Goal: Transaction & Acquisition: Purchase product/service

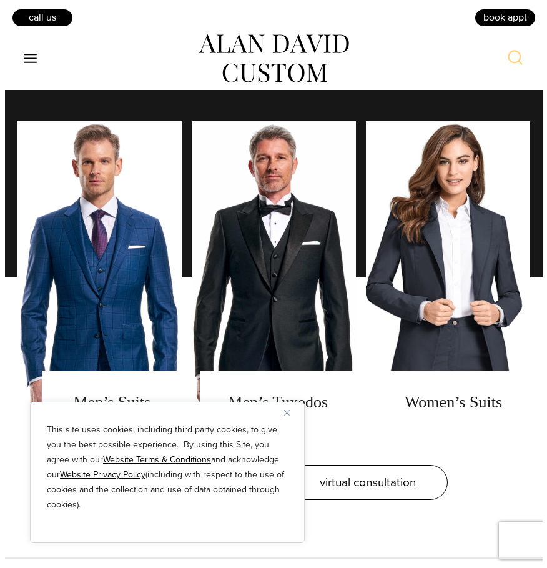
scroll to position [625, 0]
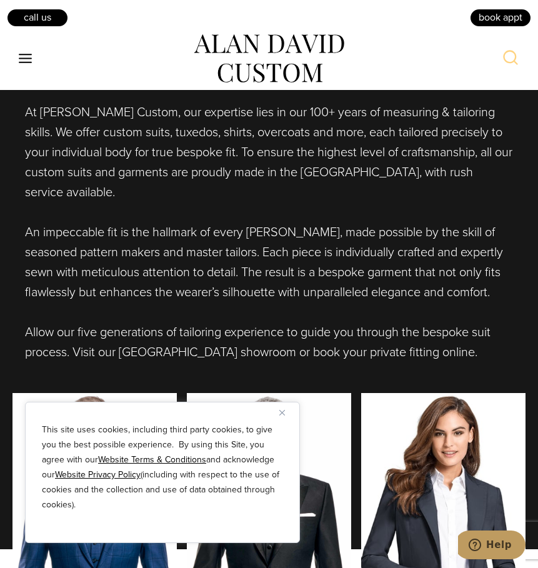
click at [21, 61] on icon "Toggle Menu" at bounding box center [25, 59] width 16 height 16
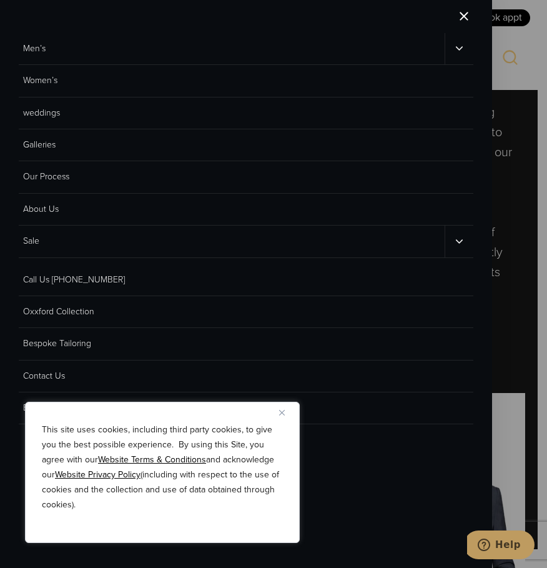
click at [37, 48] on link "Men’s" at bounding box center [232, 48] width 426 height 31
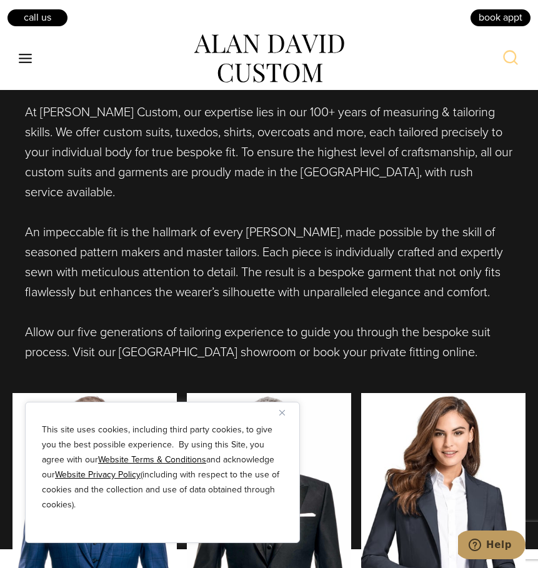
click at [15, 52] on div "Toggle Menu" at bounding box center [25, 58] width 26 height 22
click at [22, 55] on icon "Open menu" at bounding box center [25, 58] width 13 height 9
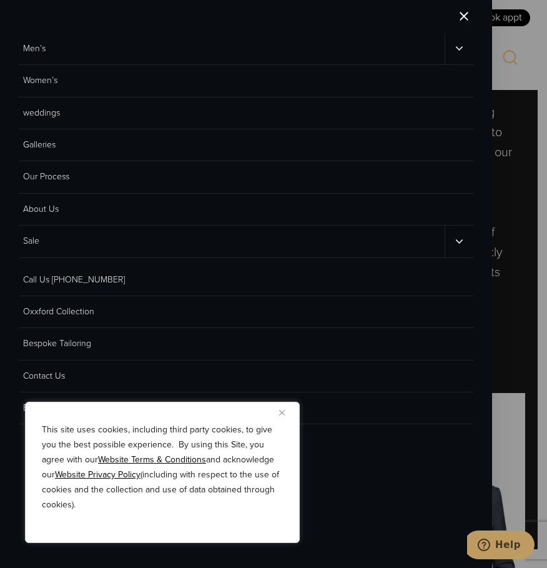
click at [456, 50] on icon "Men’s sub menu toggle" at bounding box center [460, 48] width 12 height 12
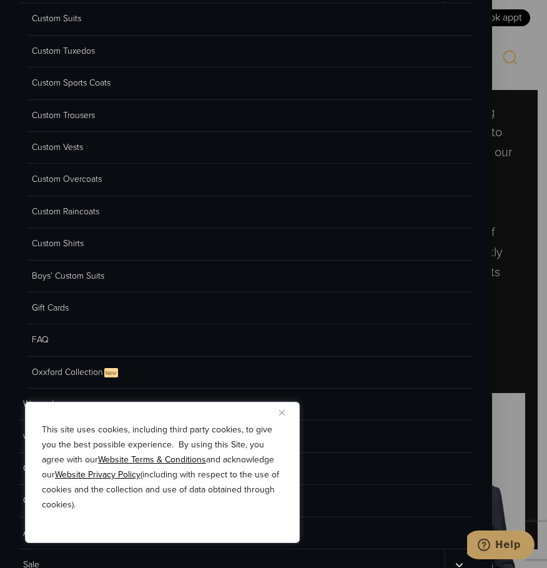
scroll to position [62, 0]
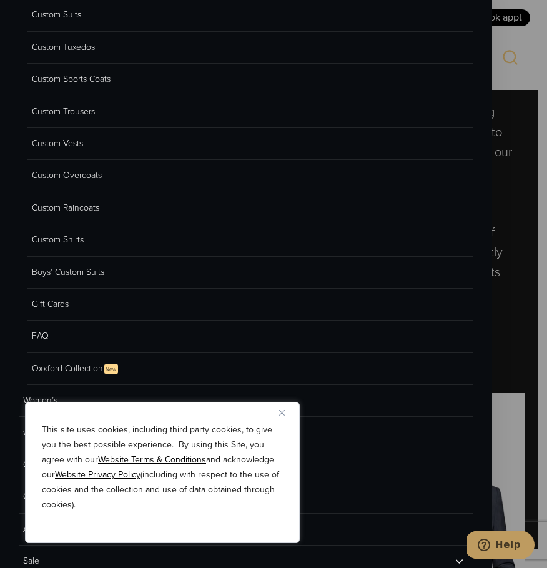
click at [77, 144] on link "Custom Vests" at bounding box center [250, 144] width 446 height 32
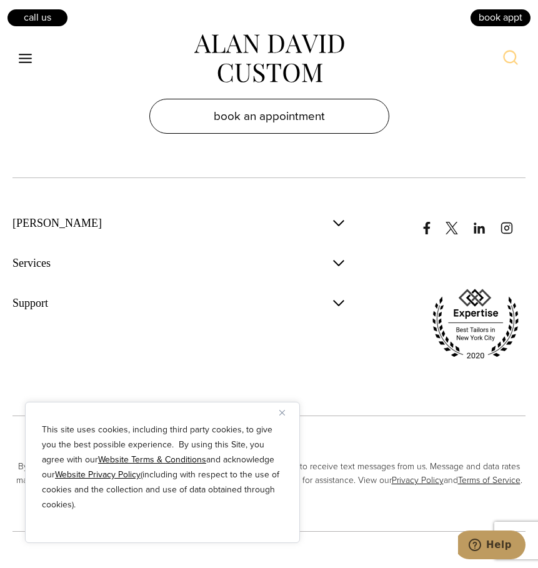
scroll to position [6852, 0]
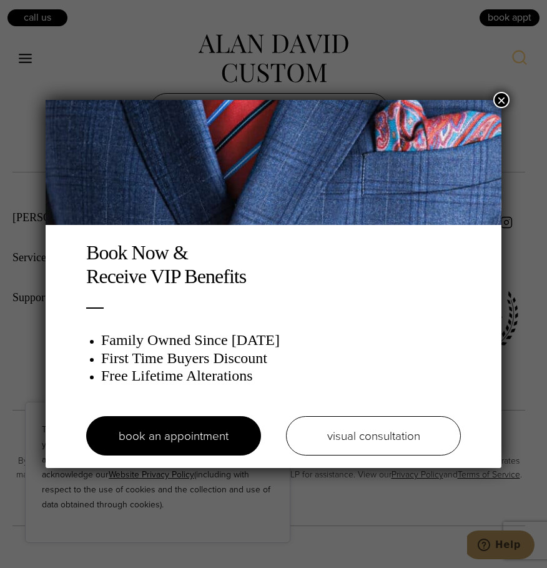
click at [490, 104] on img at bounding box center [274, 162] width 456 height 125
click at [499, 97] on button "×" at bounding box center [502, 100] width 16 height 16
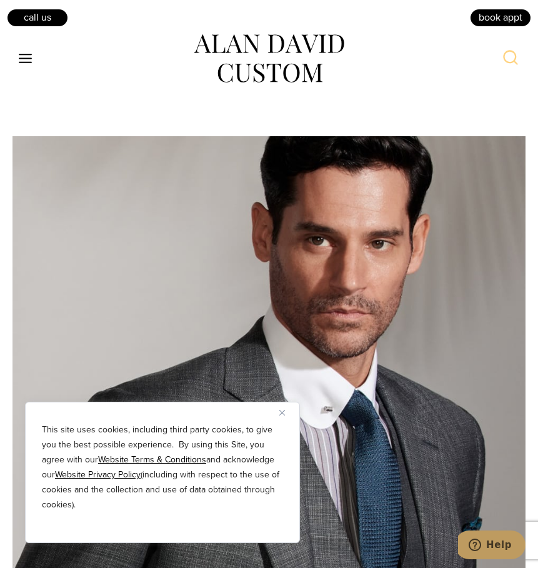
scroll to position [4977, 0]
